Goal: Transaction & Acquisition: Purchase product/service

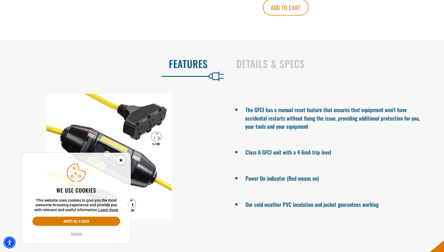
scroll to position [376, 0]
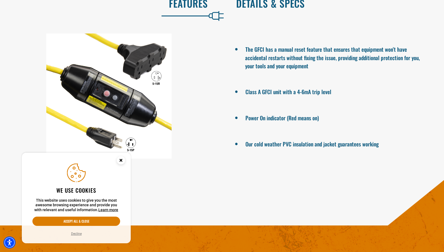
click at [257, 9] on h2 "Details & Specs" at bounding box center [334, 3] width 196 height 11
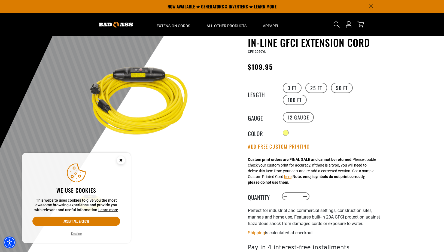
scroll to position [19, 0]
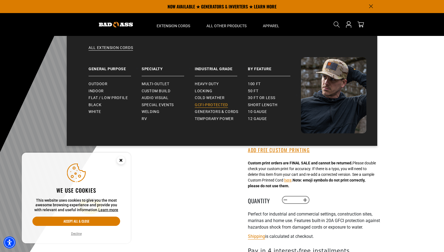
click at [206, 106] on span "GCFI-Protected" at bounding box center [211, 105] width 33 height 5
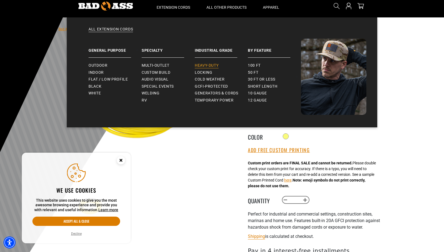
click at [199, 66] on span "Heavy-Duty" at bounding box center [207, 65] width 24 height 5
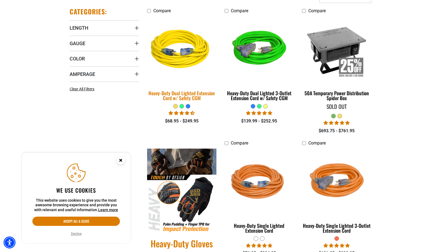
scroll to position [156, 0]
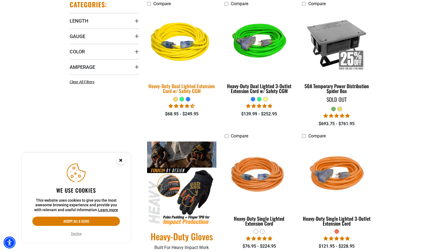
click at [185, 43] on img at bounding box center [182, 43] width 76 height 70
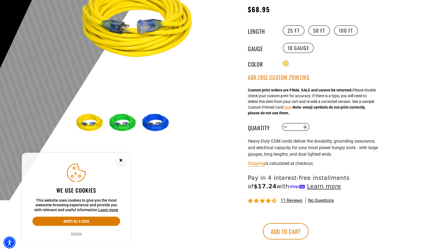
scroll to position [133, 0]
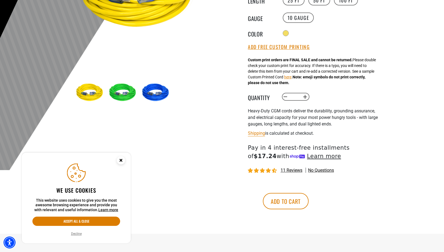
click at [156, 97] on img at bounding box center [156, 93] width 32 height 32
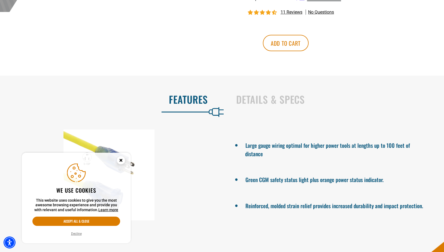
scroll to position [302, 0]
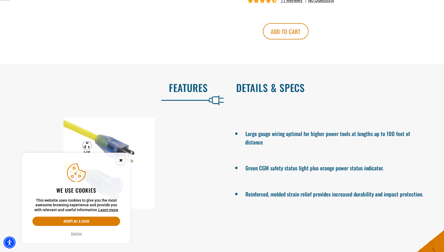
click at [264, 91] on h2 "Details & Specs" at bounding box center [334, 87] width 196 height 11
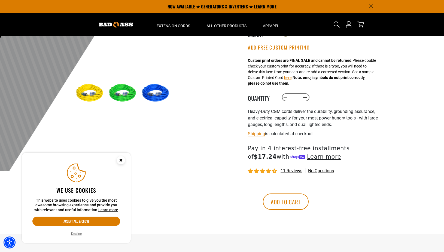
scroll to position [0, 0]
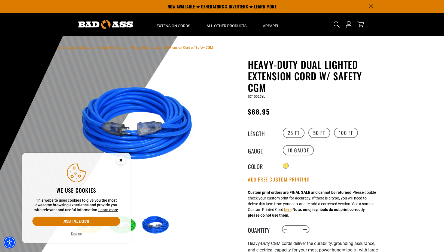
click at [322, 127] on div "25 FT 50 FT 100 FT" at bounding box center [331, 133] width 100 height 12
click at [322, 133] on label "50 FT" at bounding box center [319, 133] width 22 height 10
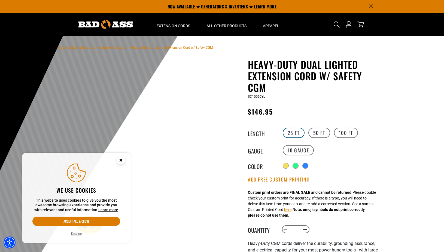
click at [288, 132] on label "25 FT" at bounding box center [293, 133] width 22 height 10
